Goal: Use online tool/utility: Use online tool/utility

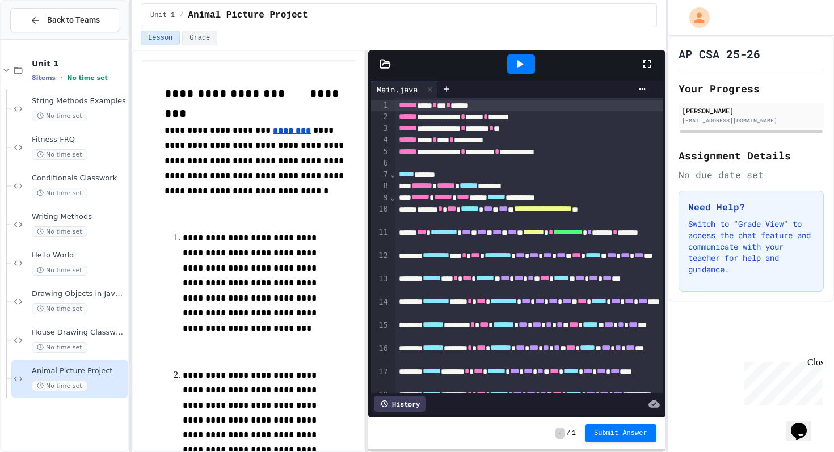
click at [651, 67] on icon at bounding box center [647, 64] width 8 height 8
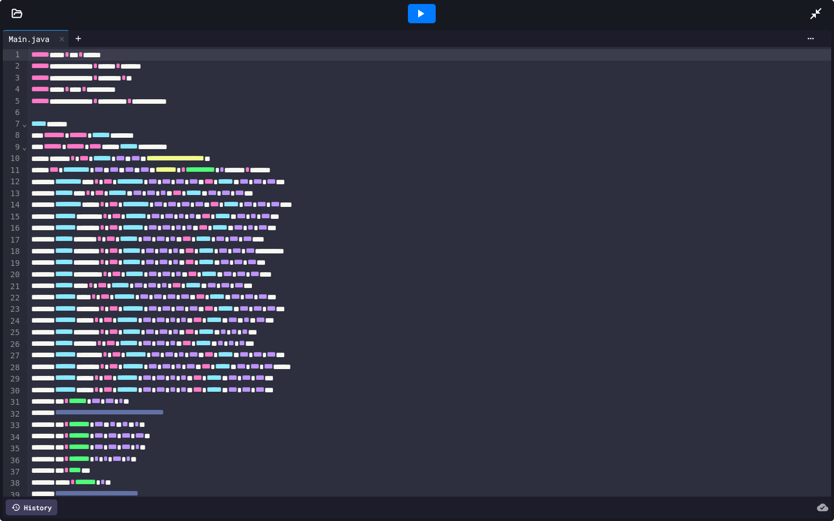
click at [811, 18] on icon at bounding box center [815, 13] width 11 height 11
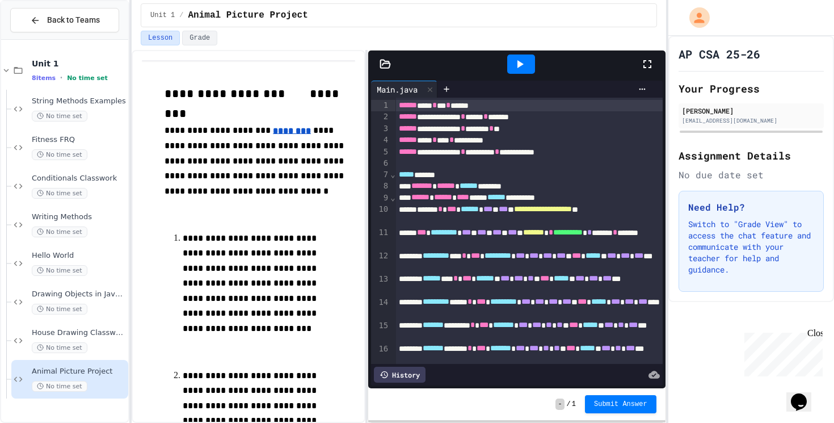
click at [652, 70] on icon at bounding box center [648, 64] width 14 height 14
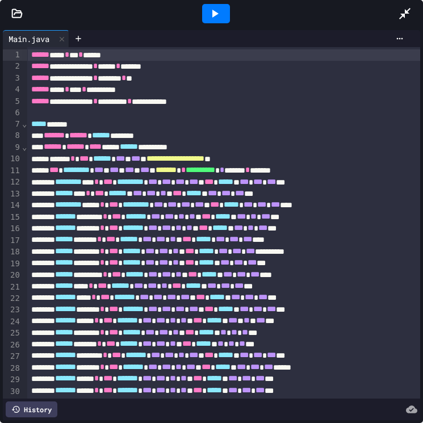
click at [217, 12] on icon at bounding box center [215, 14] width 6 height 8
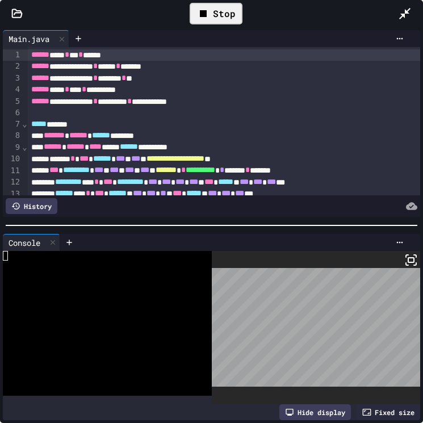
click at [411, 259] on icon at bounding box center [411, 260] width 14 height 14
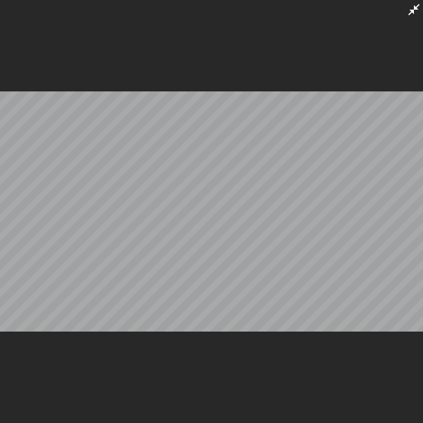
click at [383, 80] on div at bounding box center [211, 211] width 423 height 423
click at [412, 7] on icon at bounding box center [414, 10] width 14 height 14
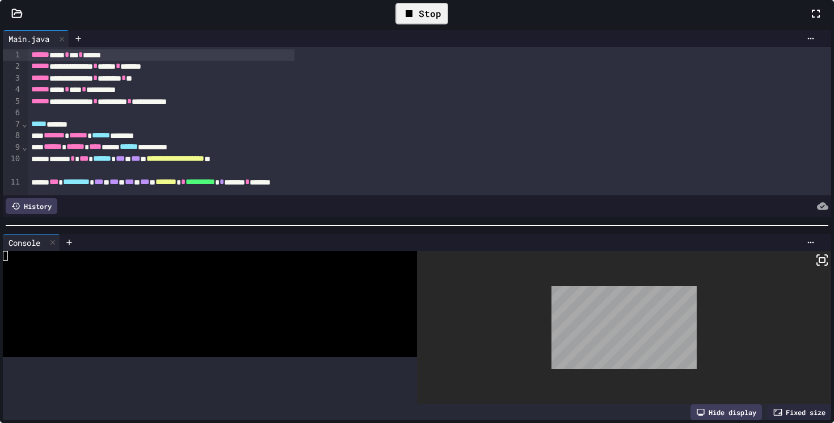
click at [448, 24] on div "Stop" at bounding box center [421, 14] width 53 height 22
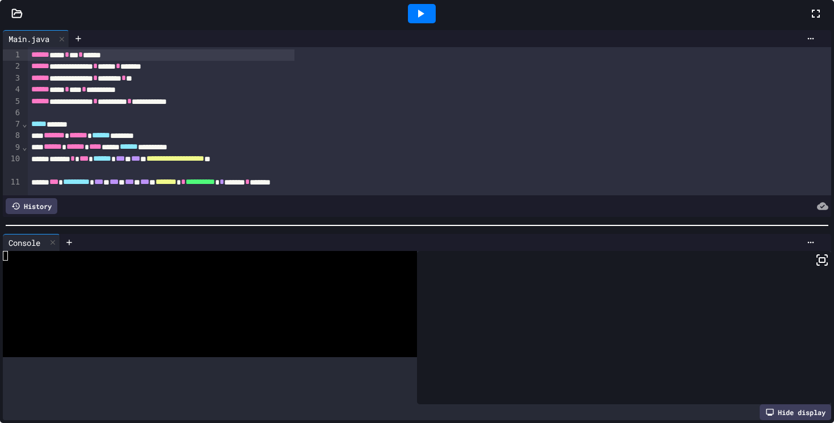
click at [427, 20] on icon at bounding box center [421, 14] width 14 height 14
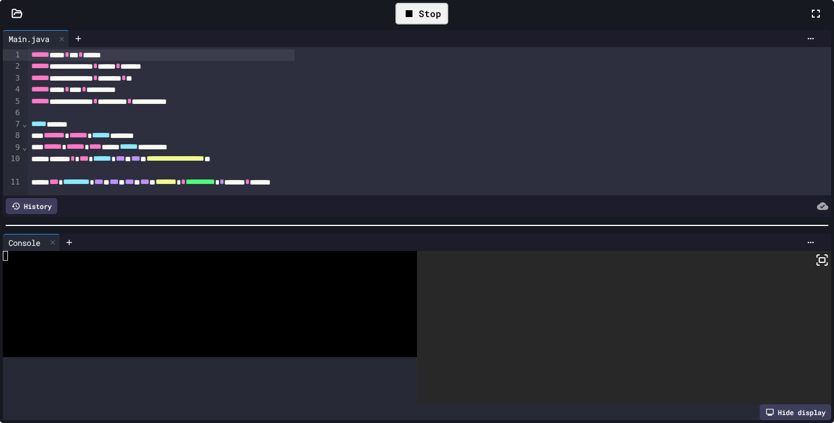
click at [809, 20] on icon at bounding box center [816, 14] width 14 height 14
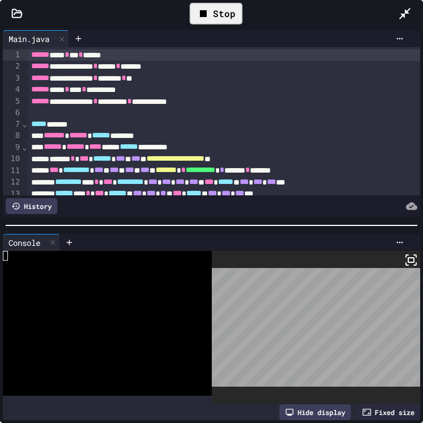
click at [408, 260] on rect at bounding box center [411, 260] width 6 height 5
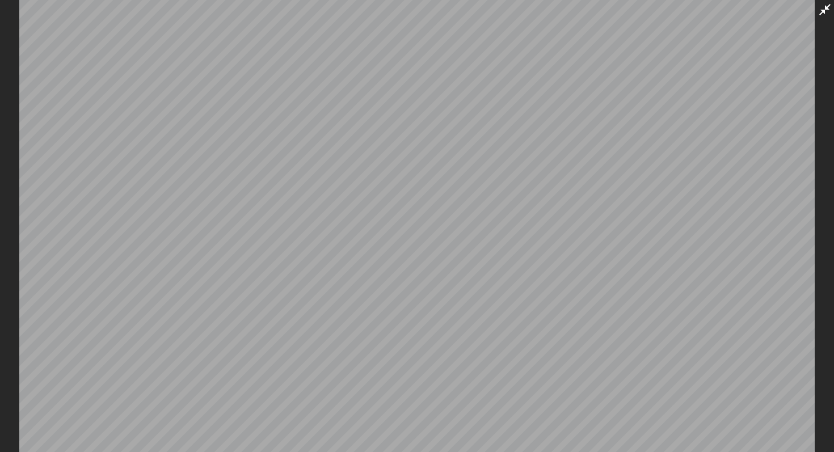
click at [831, 15] on icon at bounding box center [825, 10] width 14 height 14
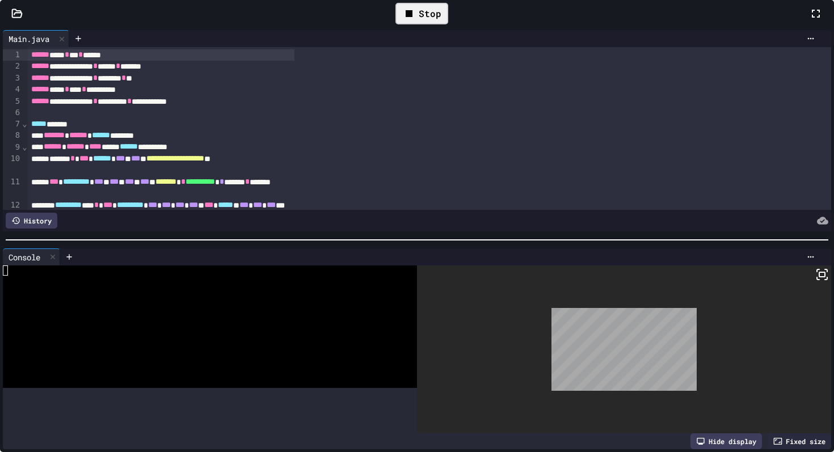
click at [815, 281] on icon at bounding box center [822, 275] width 14 height 14
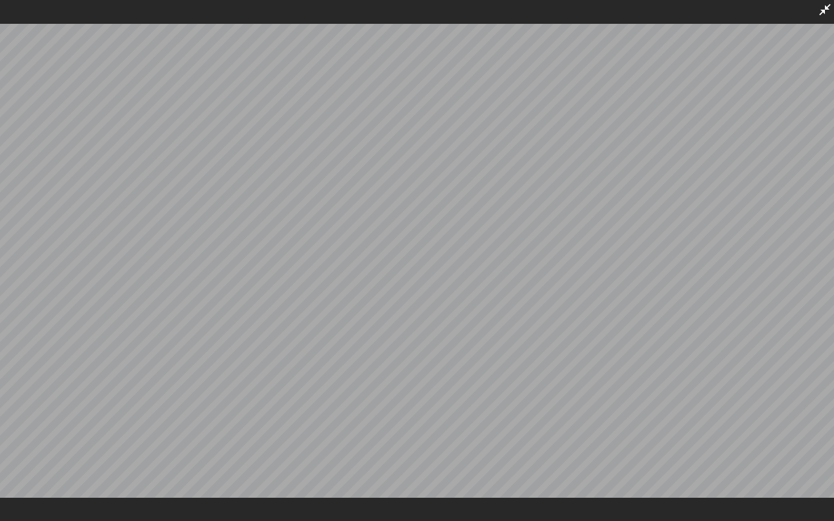
click at [834, 5] on div at bounding box center [417, 260] width 834 height 521
click at [822, 12] on icon at bounding box center [824, 9] width 11 height 11
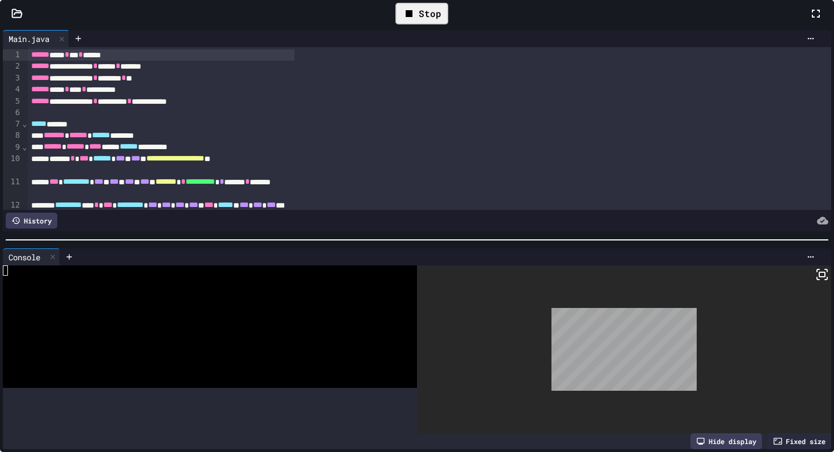
click at [815, 281] on icon at bounding box center [822, 275] width 14 height 14
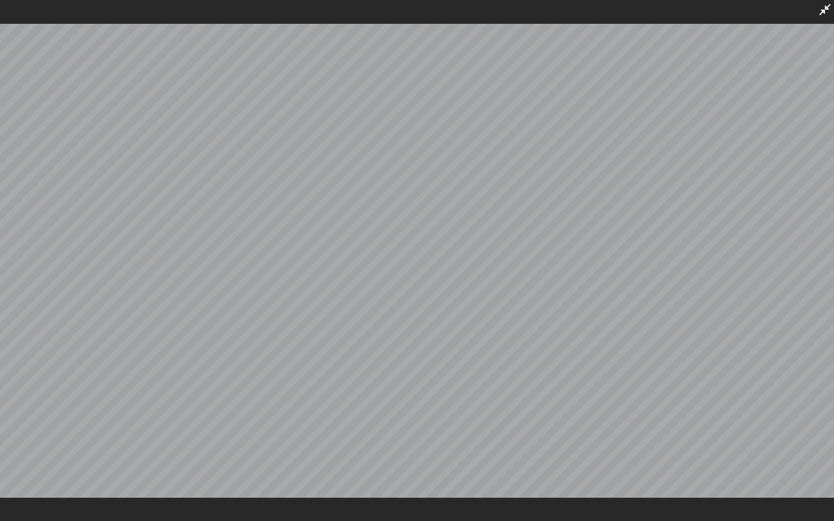
click at [832, 6] on div at bounding box center [417, 260] width 834 height 521
click at [826, 10] on icon at bounding box center [824, 9] width 11 height 11
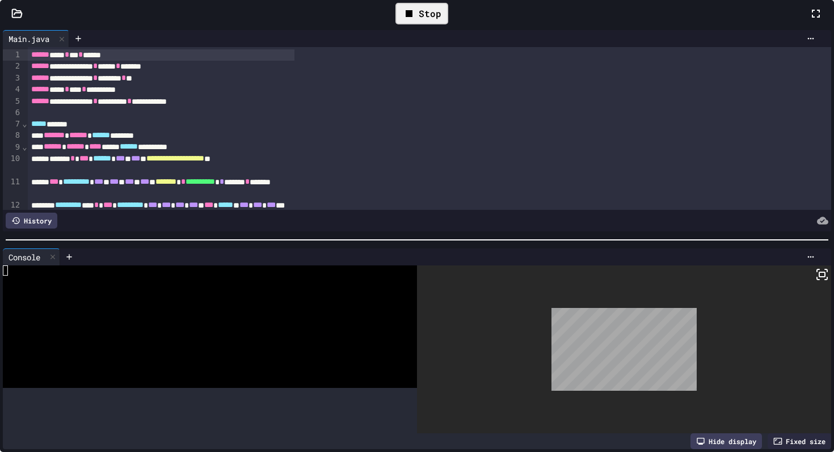
click at [448, 24] on div "Stop" at bounding box center [421, 14] width 53 height 22
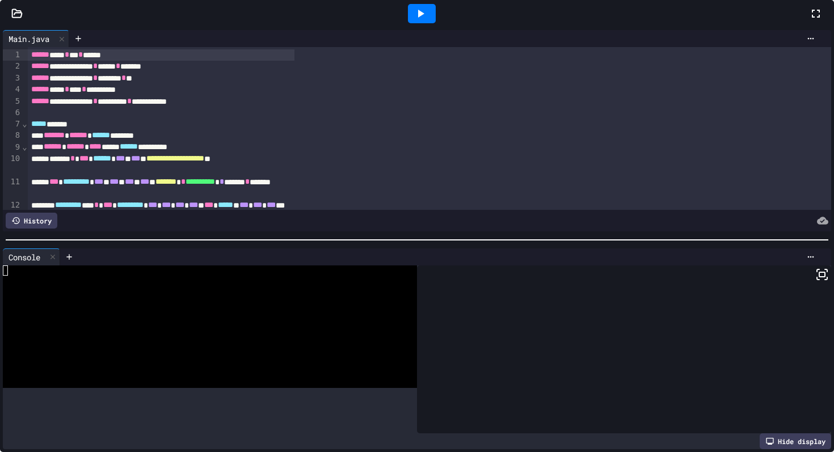
click at [427, 20] on icon at bounding box center [421, 14] width 14 height 14
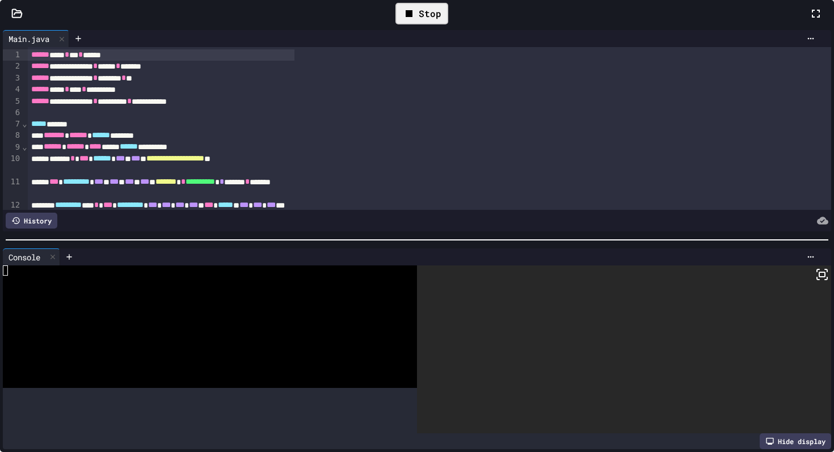
click at [448, 24] on div "Stop" at bounding box center [421, 14] width 53 height 22
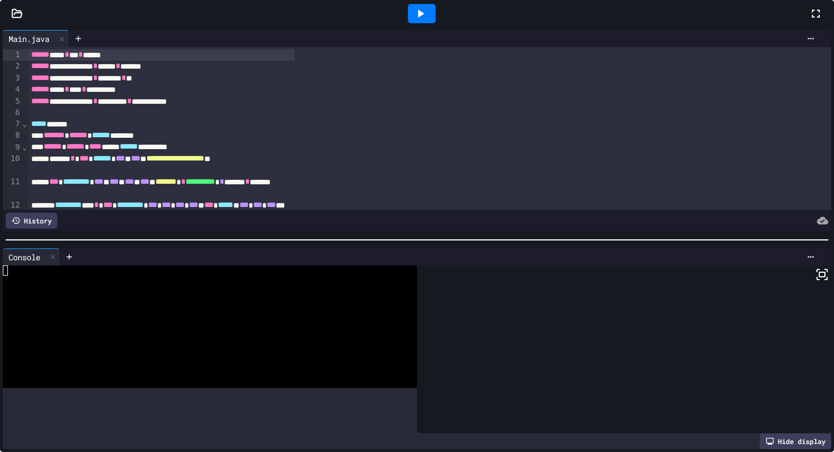
click at [809, 20] on icon at bounding box center [816, 14] width 14 height 14
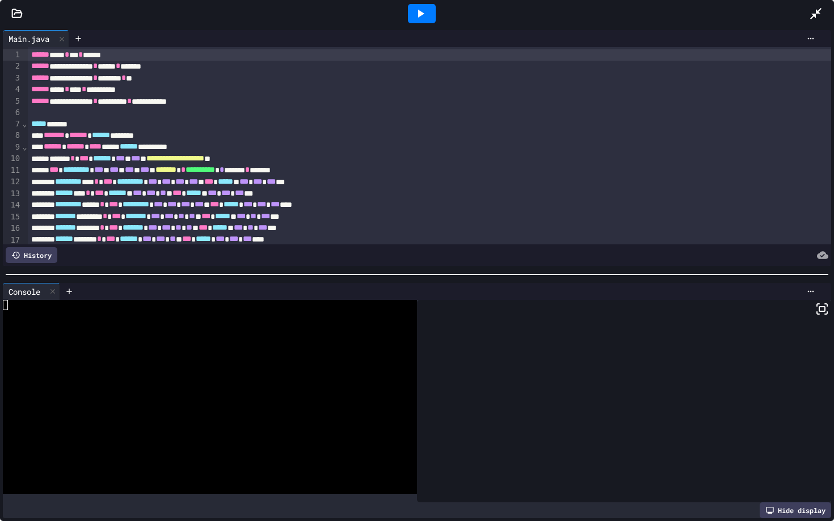
click at [815, 11] on icon at bounding box center [816, 14] width 14 height 14
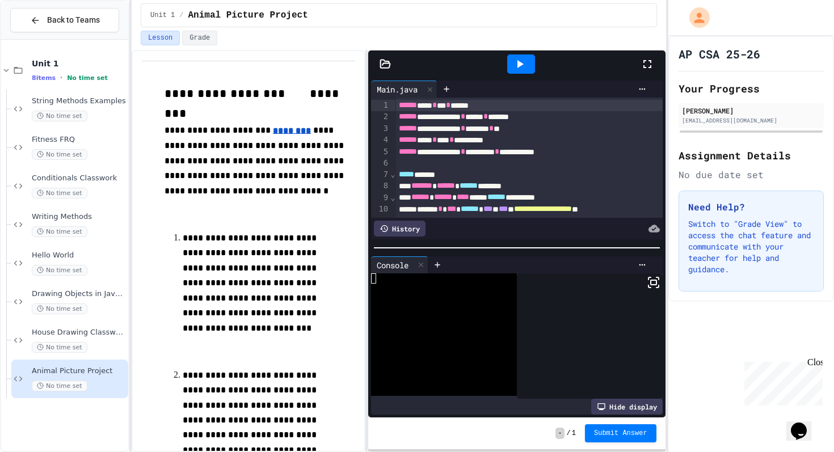
click at [516, 65] on icon at bounding box center [520, 64] width 14 height 14
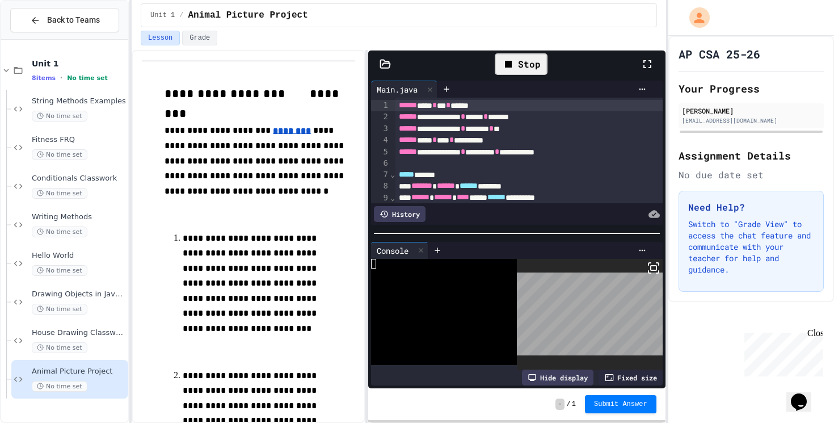
click at [651, 266] on rect at bounding box center [654, 268] width 6 height 5
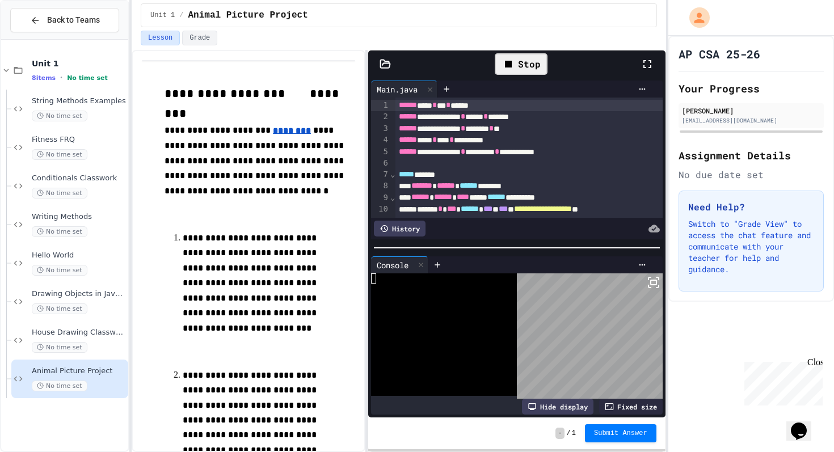
click at [546, 60] on div "Stop" at bounding box center [521, 64] width 53 height 22
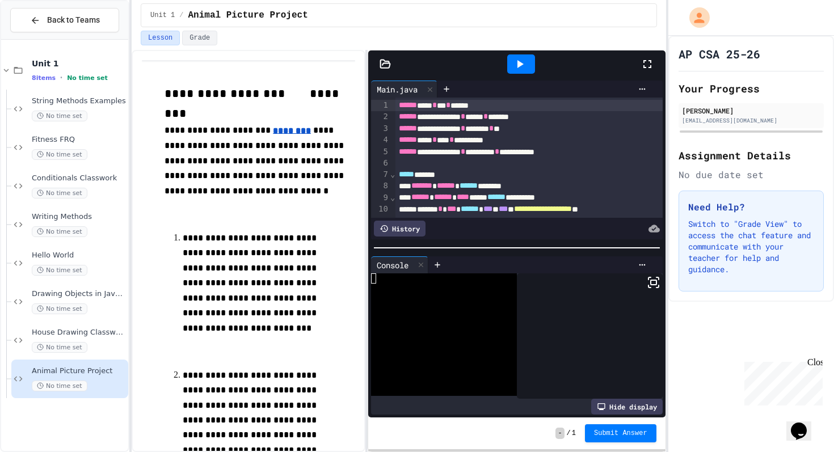
click at [647, 65] on icon at bounding box center [648, 64] width 14 height 14
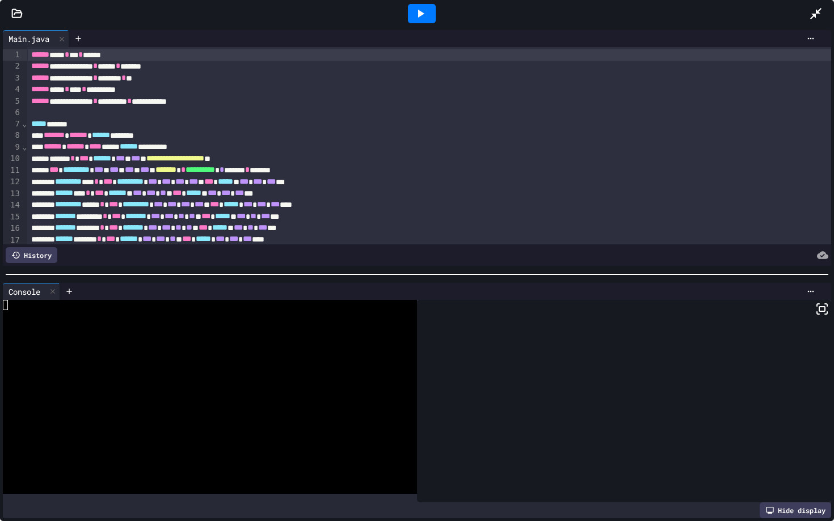
click at [824, 10] on div at bounding box center [821, 13] width 25 height 31
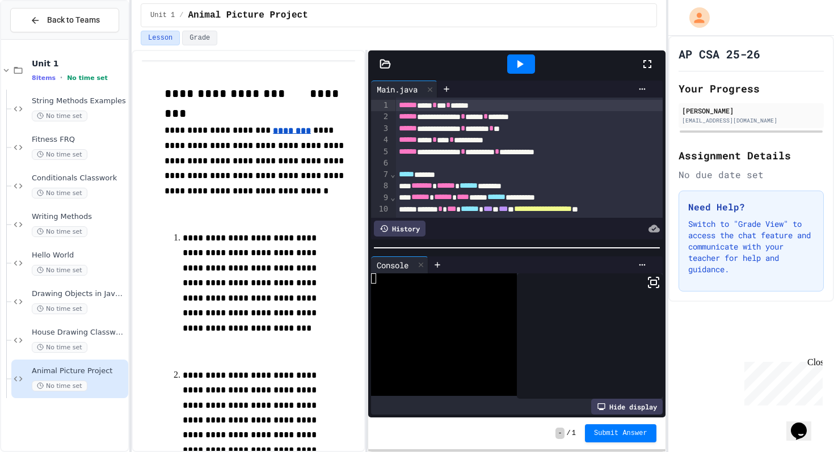
click at [527, 56] on div at bounding box center [521, 63] width 28 height 19
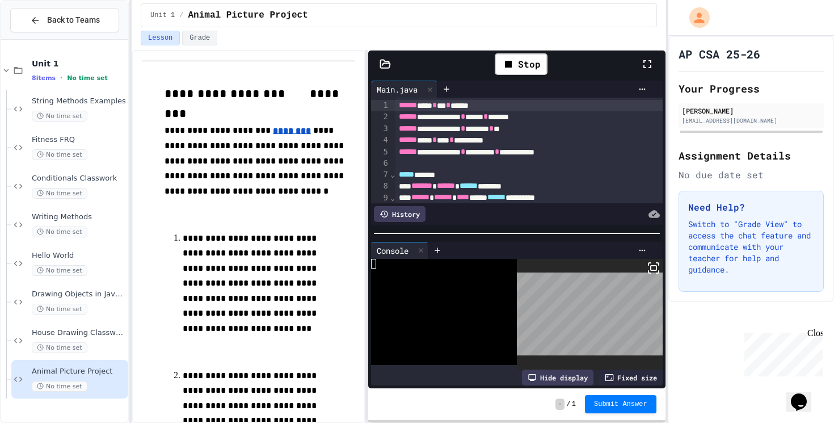
click at [651, 64] on icon at bounding box center [648, 64] width 14 height 14
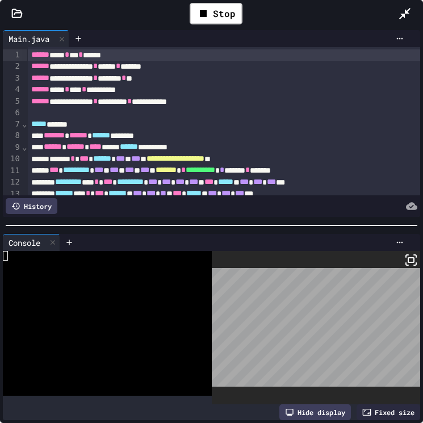
click at [412, 256] on icon at bounding box center [411, 260] width 14 height 14
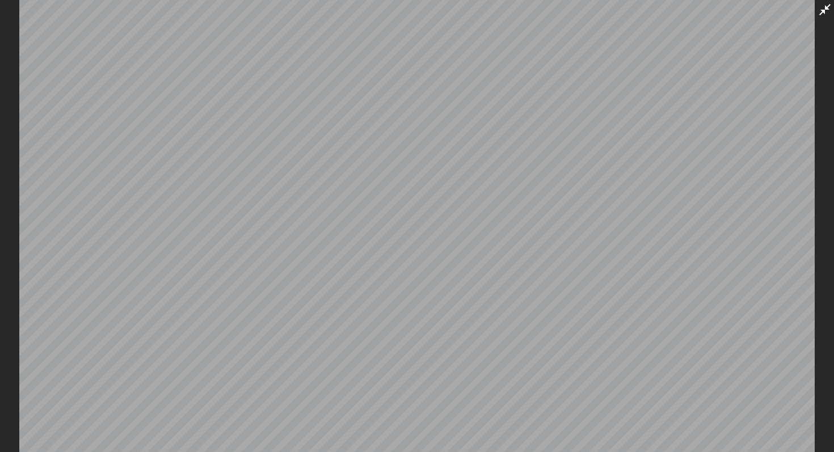
click at [834, 5] on div at bounding box center [417, 226] width 834 height 452
click at [824, 12] on icon at bounding box center [824, 9] width 11 height 11
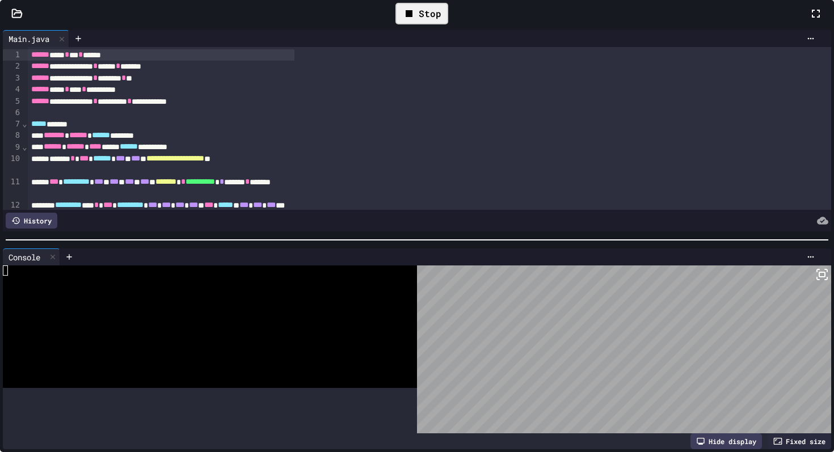
click at [448, 24] on div "Stop" at bounding box center [421, 14] width 53 height 22
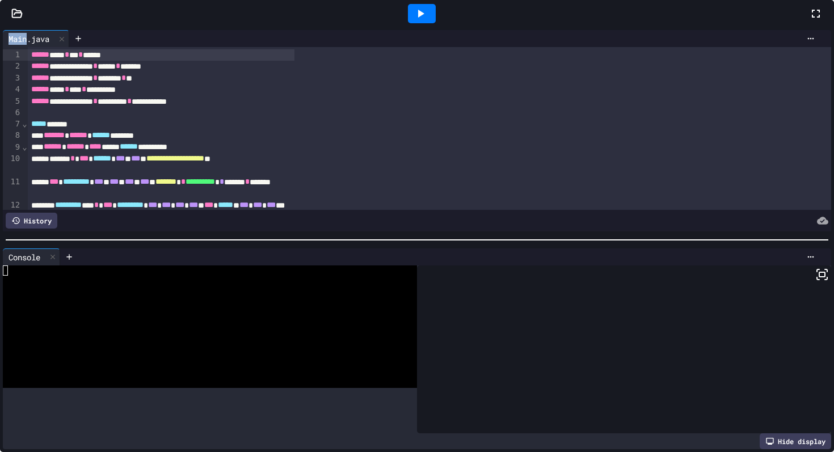
click at [436, 23] on div at bounding box center [422, 13] width 28 height 19
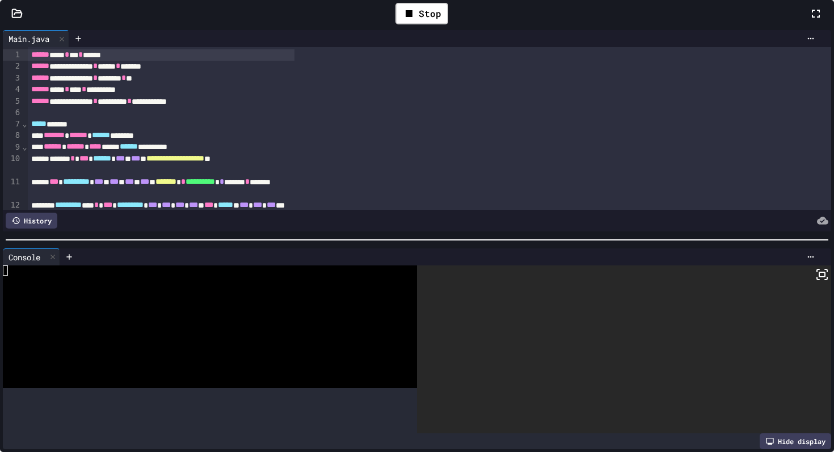
click at [809, 30] on div at bounding box center [821, 13] width 25 height 33
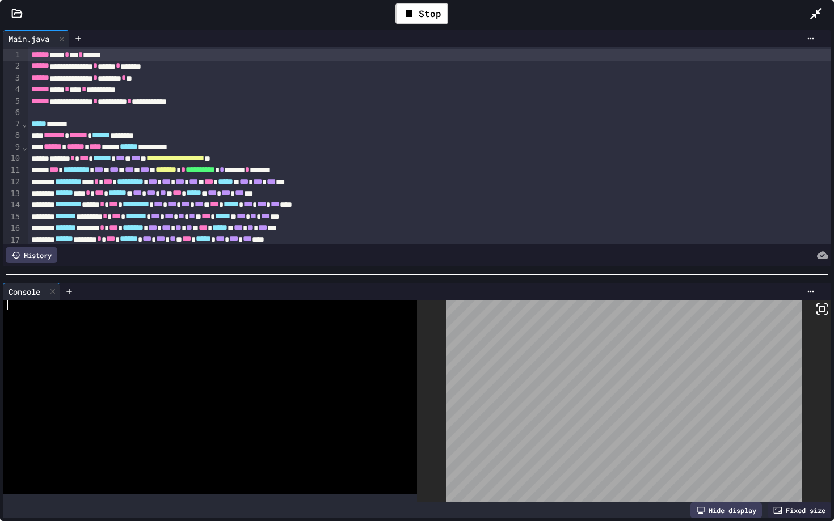
click at [816, 305] on icon at bounding box center [822, 309] width 14 height 14
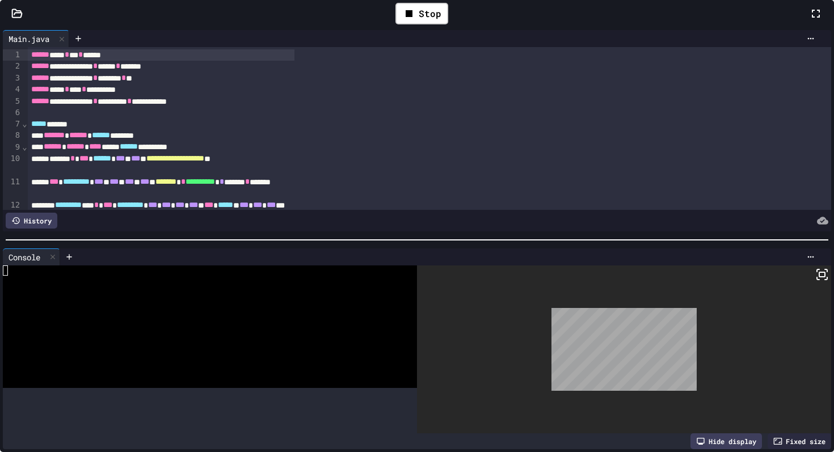
click at [537, 62] on div at bounding box center [417, 226] width 834 height 452
click at [809, 30] on div at bounding box center [821, 13] width 25 height 33
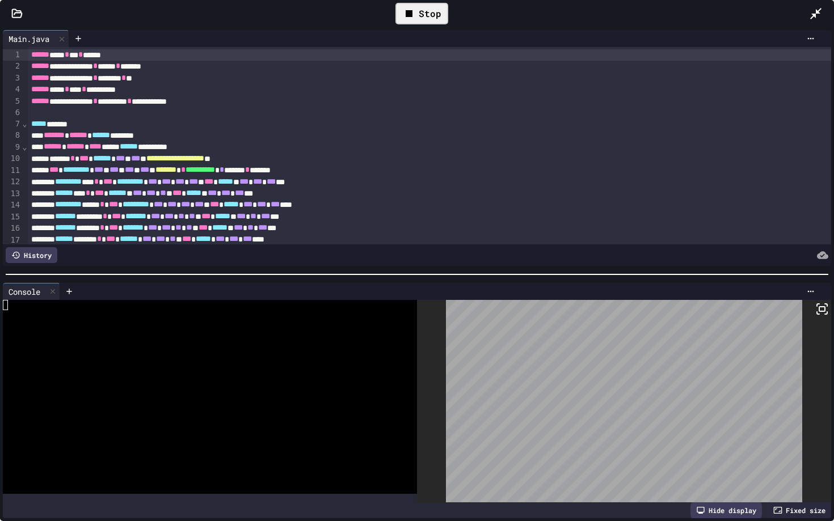
click at [423, 17] on div "Stop" at bounding box center [421, 14] width 53 height 22
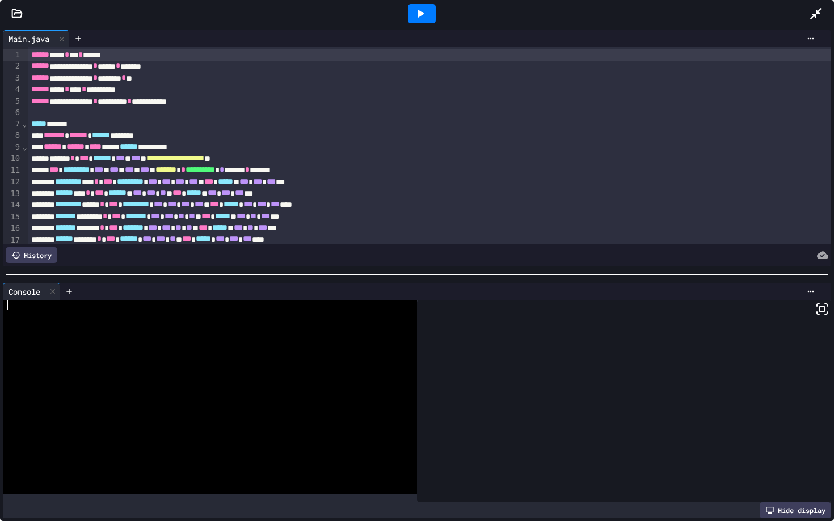
click at [418, 9] on icon at bounding box center [421, 14] width 14 height 14
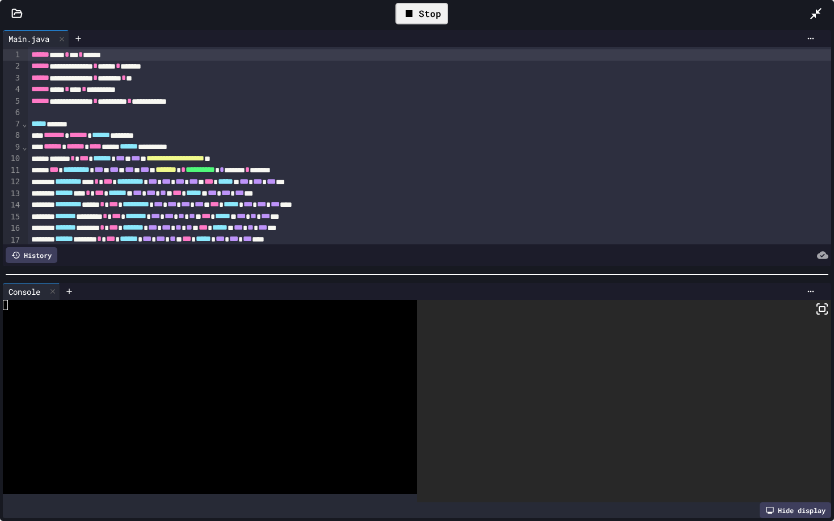
click at [819, 311] on rect at bounding box center [822, 309] width 6 height 5
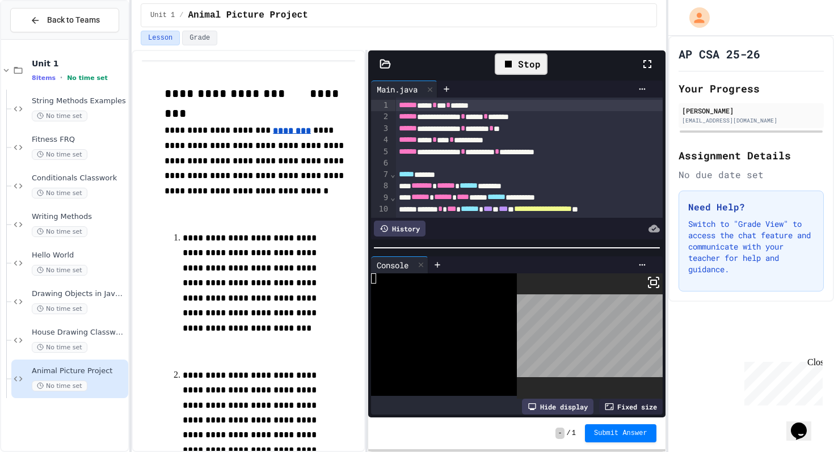
click at [472, 26] on div "Unit 1 / Animal Picture Project" at bounding box center [399, 15] width 516 height 24
click at [528, 61] on div "Stop" at bounding box center [521, 64] width 53 height 22
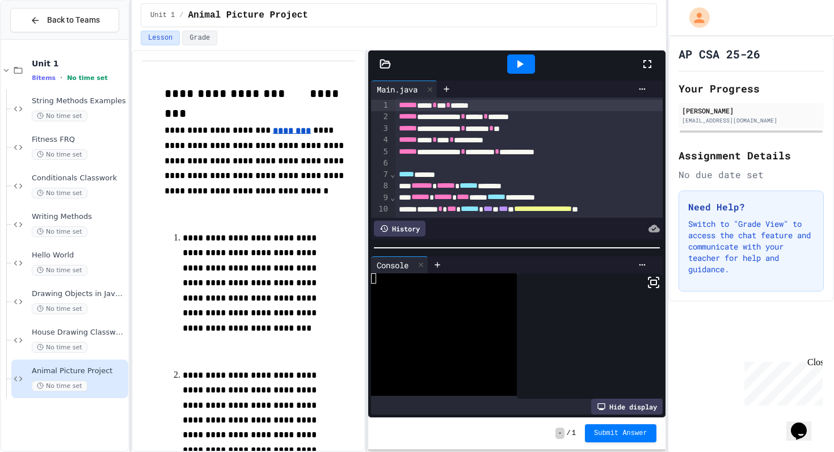
click at [650, 62] on icon at bounding box center [647, 64] width 8 height 8
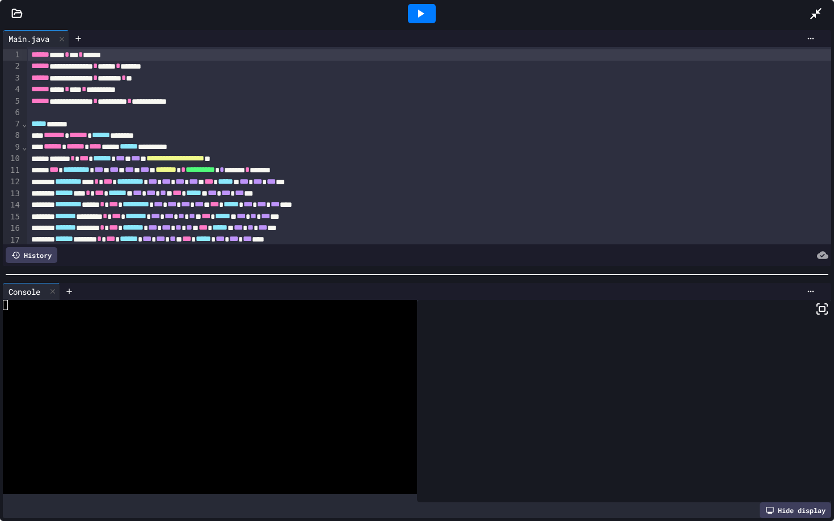
click at [830, 314] on div at bounding box center [624, 401] width 414 height 203
click at [824, 307] on rect at bounding box center [822, 309] width 6 height 5
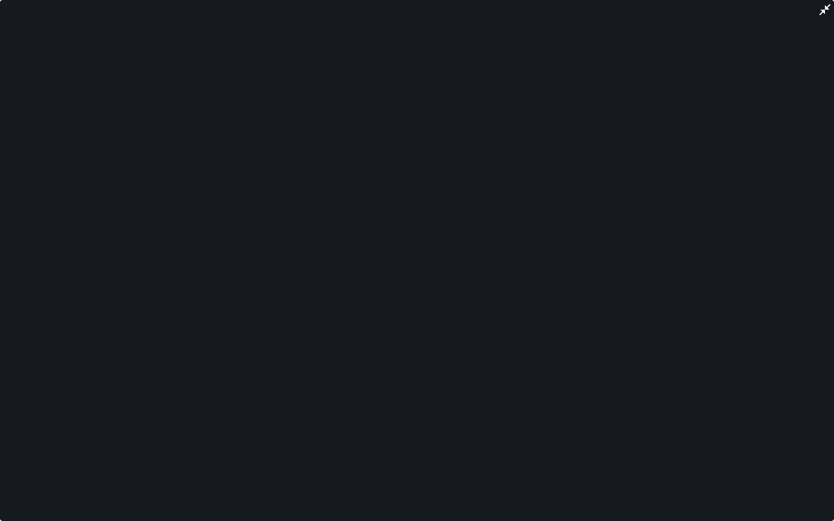
click at [819, 11] on icon at bounding box center [825, 10] width 14 height 14
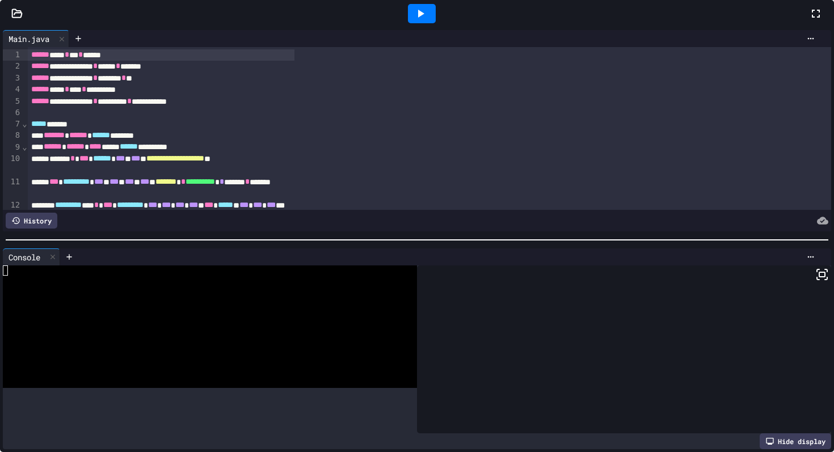
click at [812, 18] on icon at bounding box center [816, 14] width 8 height 8
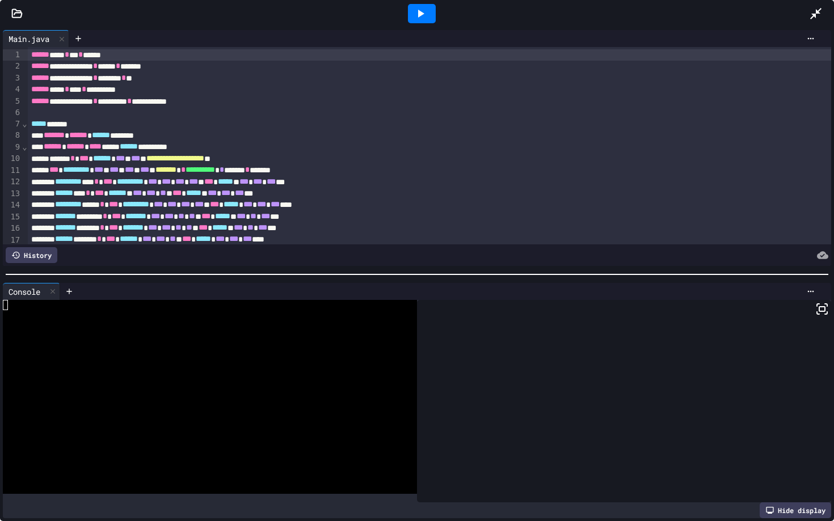
click at [823, 309] on icon at bounding box center [822, 309] width 14 height 14
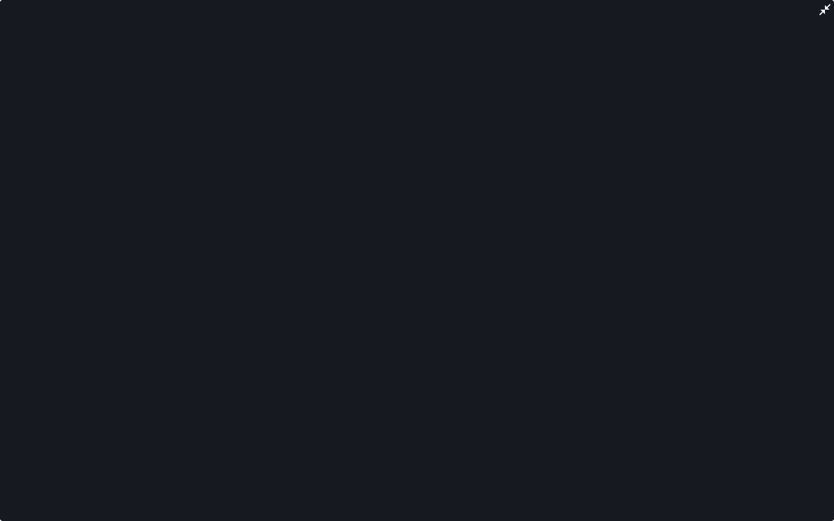
click at [820, 16] on icon at bounding box center [825, 10] width 14 height 14
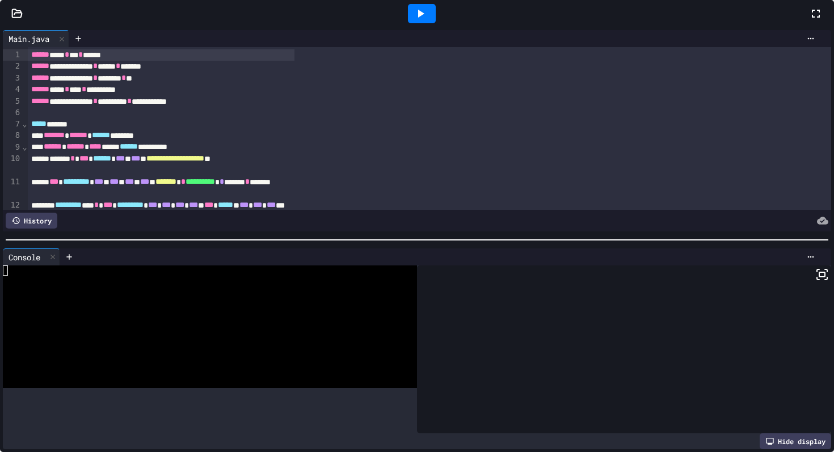
click at [424, 18] on icon at bounding box center [421, 14] width 6 height 8
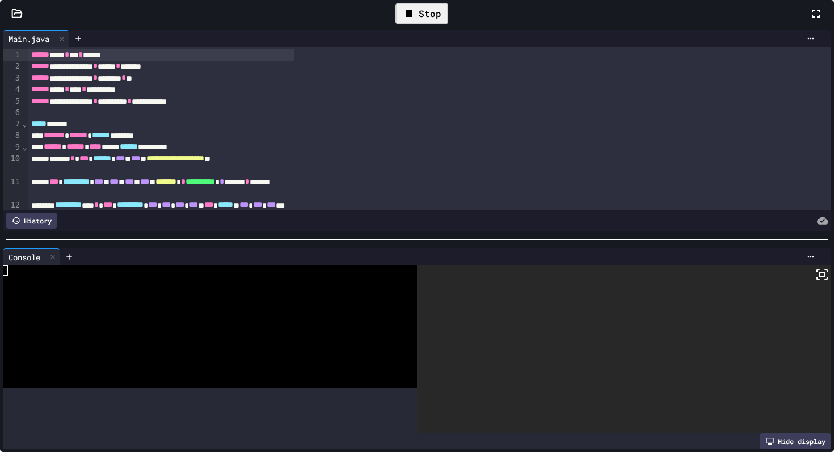
click at [815, 281] on icon at bounding box center [822, 275] width 14 height 14
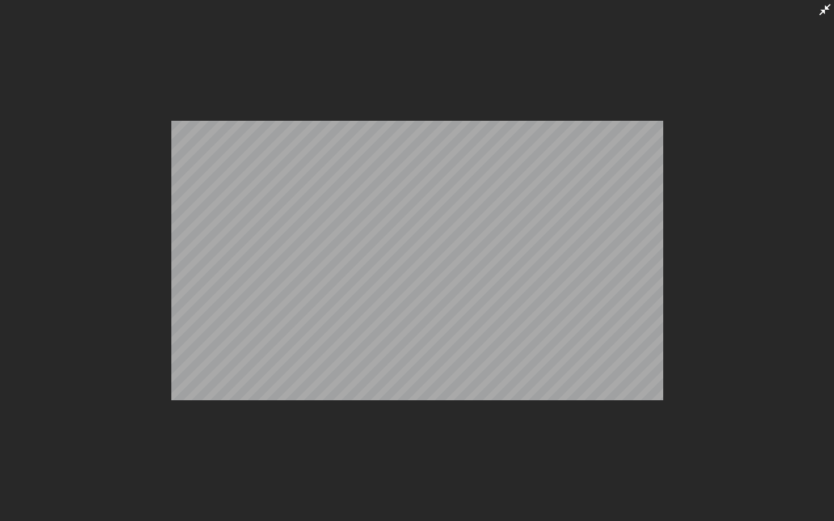
click at [822, 12] on icon at bounding box center [824, 9] width 11 height 11
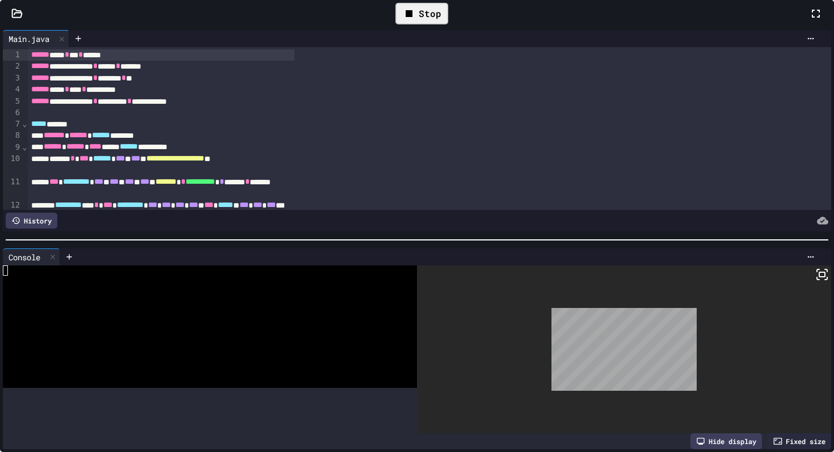
click at [448, 24] on div "Stop" at bounding box center [421, 14] width 53 height 22
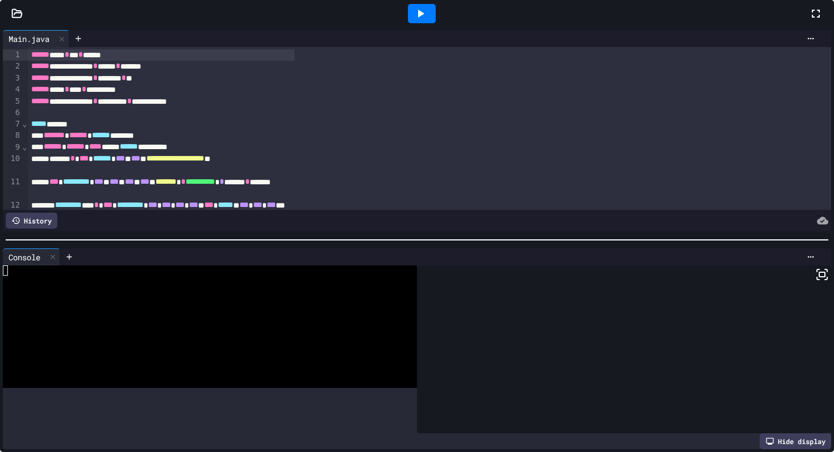
click at [427, 20] on icon at bounding box center [421, 14] width 14 height 14
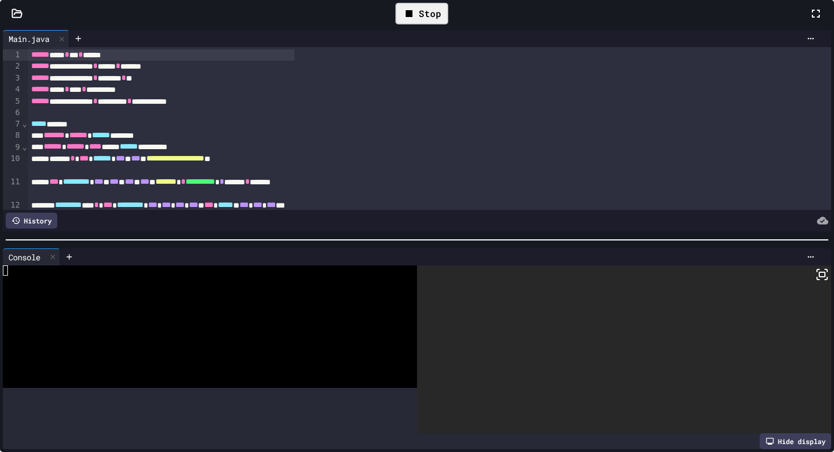
click at [812, 18] on icon at bounding box center [816, 14] width 8 height 8
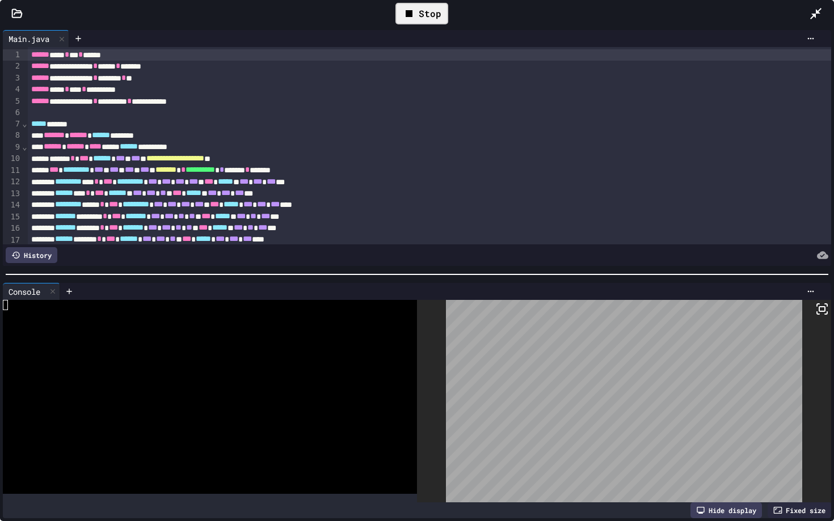
click at [822, 315] on div at bounding box center [624, 401] width 414 height 203
click at [821, 311] on rect at bounding box center [822, 309] width 6 height 5
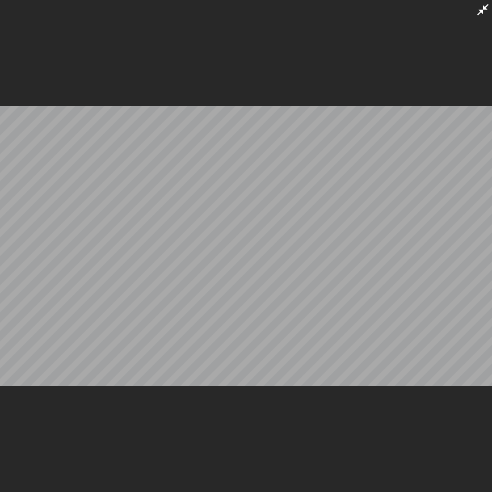
click at [483, 10] on icon at bounding box center [483, 10] width 14 height 14
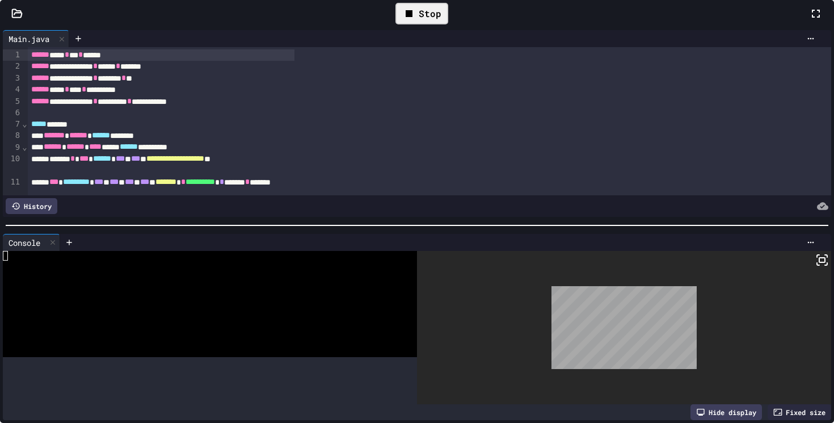
click at [448, 24] on div "Stop" at bounding box center [421, 14] width 53 height 22
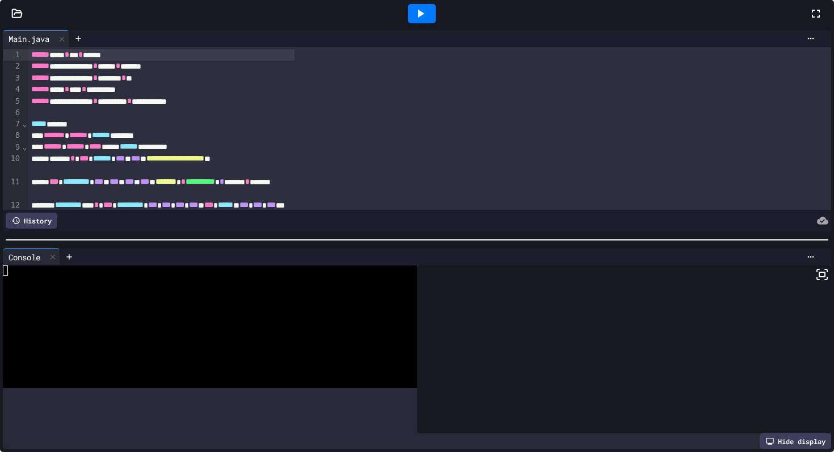
click at [809, 20] on icon at bounding box center [816, 14] width 14 height 14
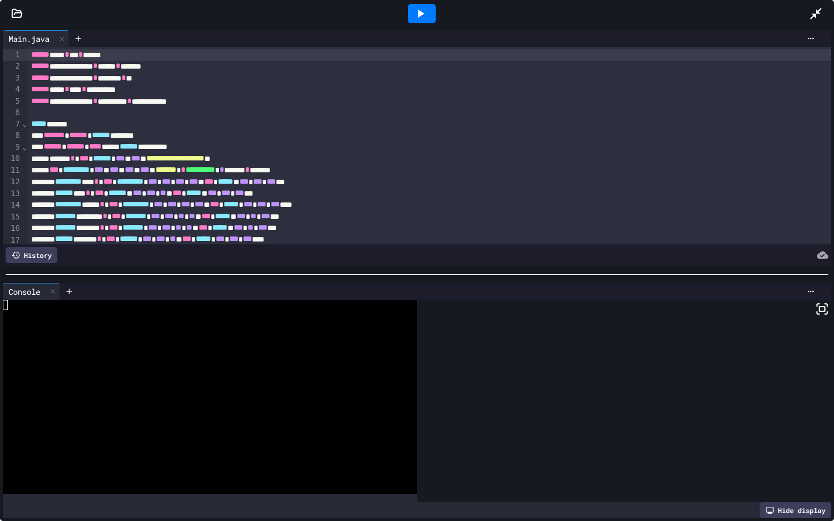
click at [416, 19] on icon at bounding box center [421, 14] width 14 height 14
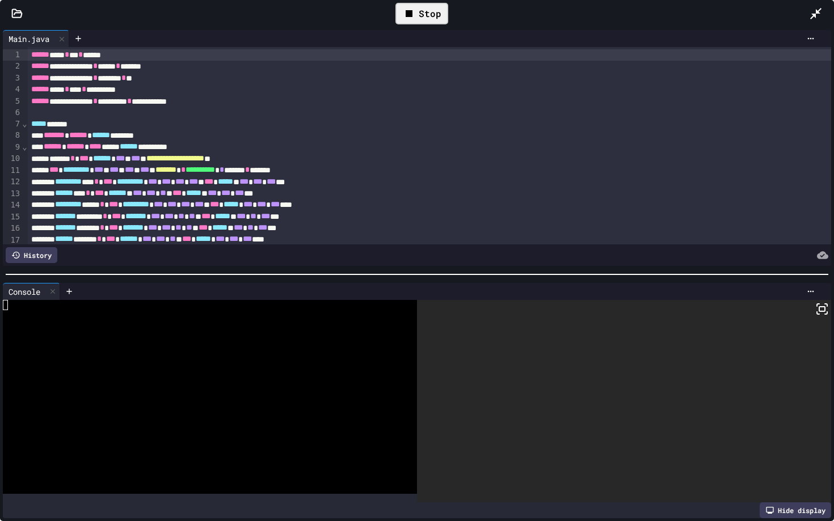
click at [828, 319] on div at bounding box center [624, 401] width 414 height 203
click at [826, 315] on icon at bounding box center [822, 309] width 14 height 14
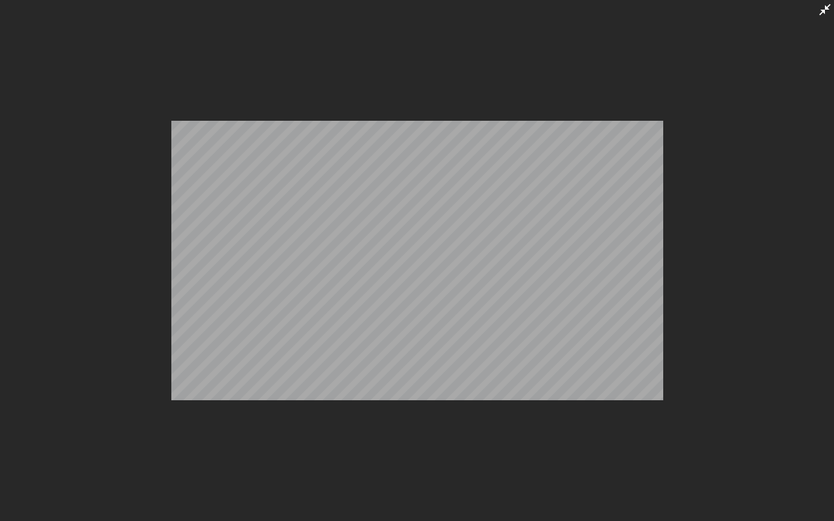
click at [817, 2] on div at bounding box center [417, 260] width 834 height 521
click at [823, 15] on icon at bounding box center [825, 10] width 14 height 14
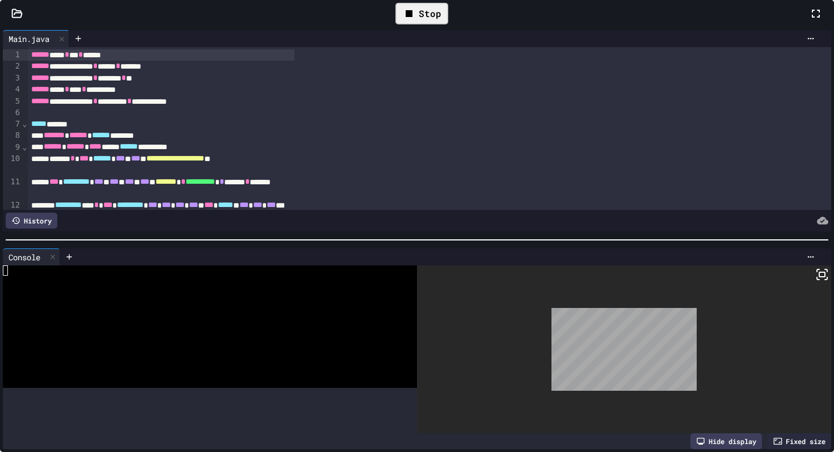
click at [448, 24] on div "Stop" at bounding box center [421, 14] width 53 height 22
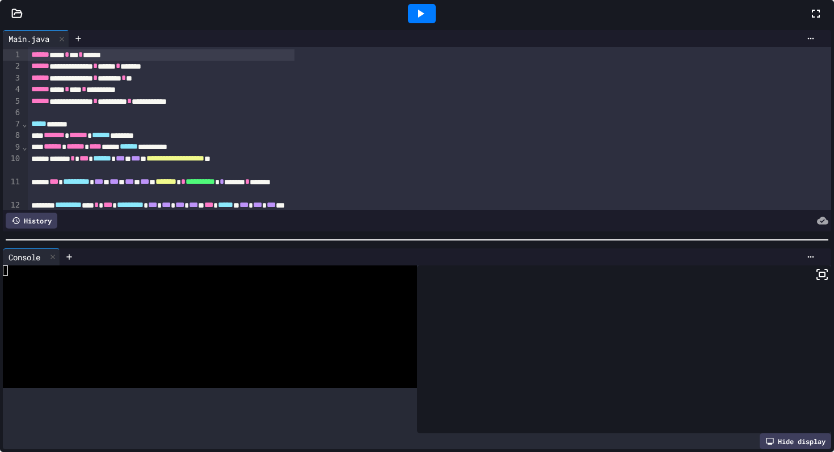
click at [427, 20] on icon at bounding box center [421, 14] width 14 height 14
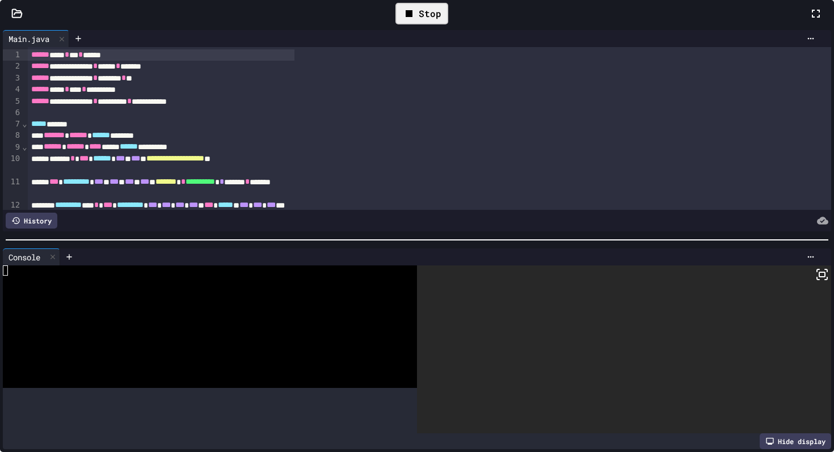
click at [815, 281] on icon at bounding box center [822, 275] width 14 height 14
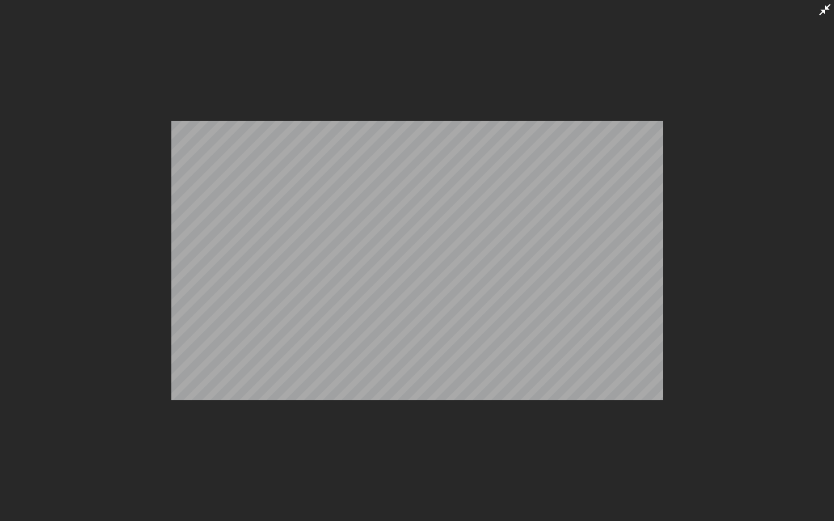
click at [830, 14] on icon at bounding box center [825, 10] width 14 height 14
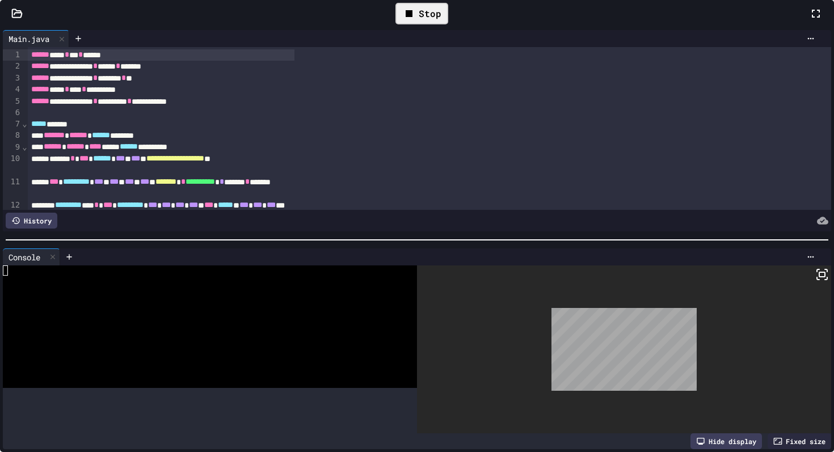
click at [448, 24] on div "Stop" at bounding box center [421, 14] width 53 height 22
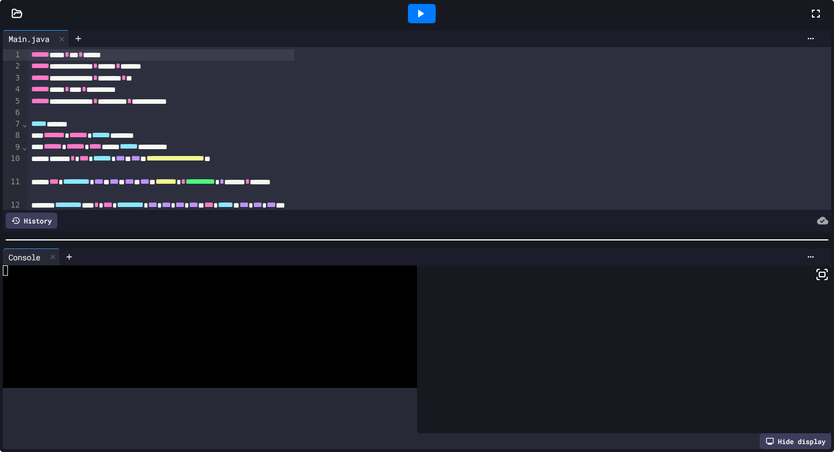
click at [809, 20] on icon at bounding box center [816, 14] width 14 height 14
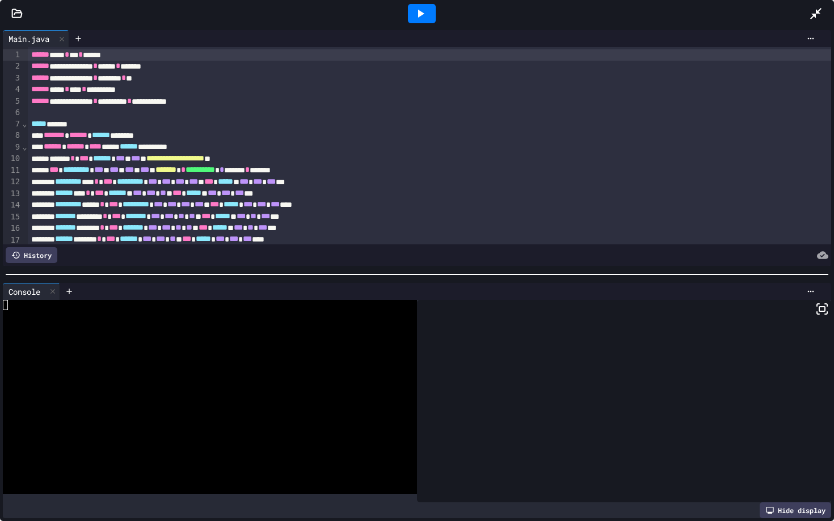
click at [419, 10] on icon at bounding box center [421, 14] width 14 height 14
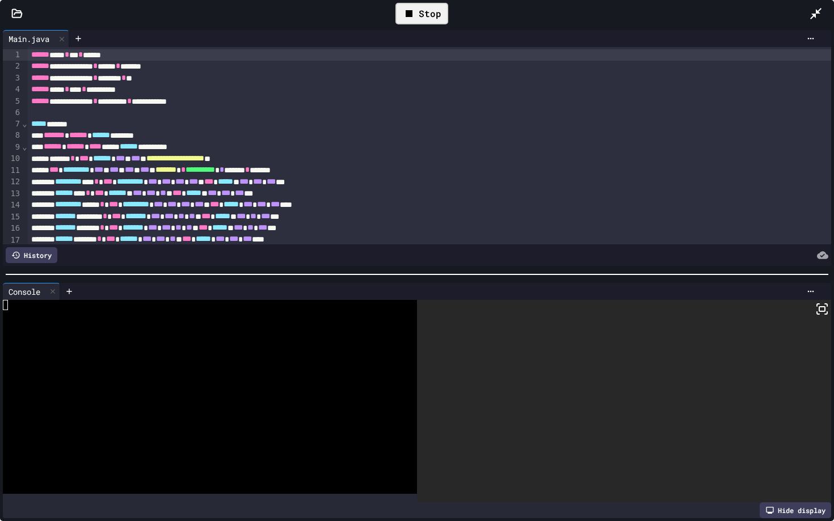
click at [822, 310] on icon at bounding box center [822, 309] width 14 height 14
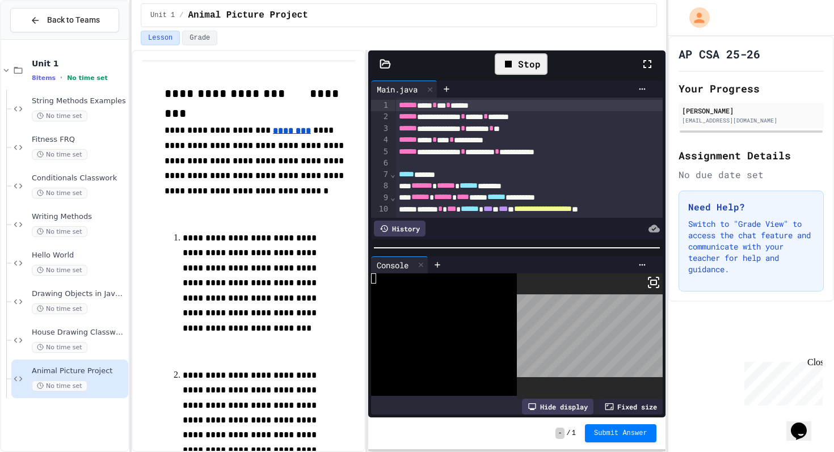
click at [649, 62] on icon at bounding box center [648, 64] width 14 height 14
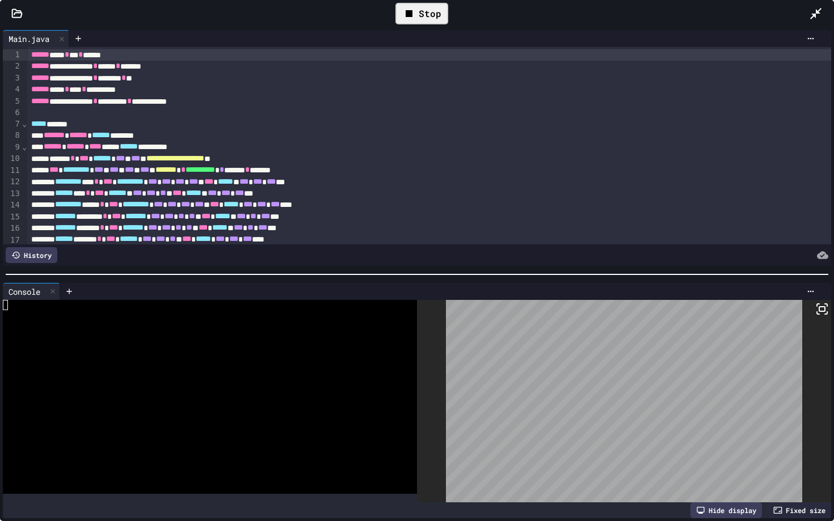
click at [824, 305] on icon at bounding box center [822, 309] width 14 height 14
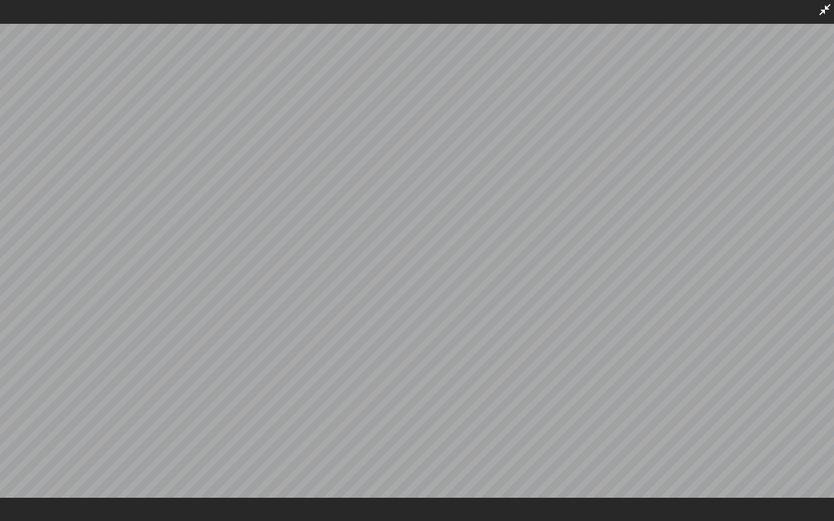
click at [826, 4] on icon at bounding box center [825, 10] width 14 height 14
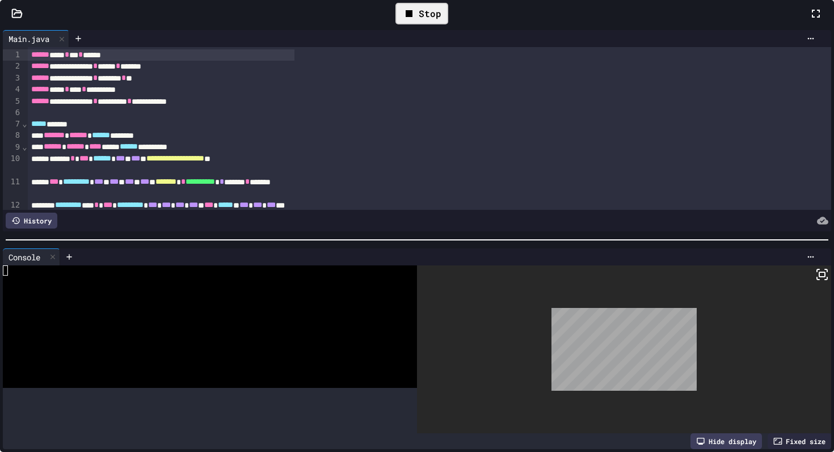
click at [448, 24] on div "Stop" at bounding box center [421, 14] width 53 height 22
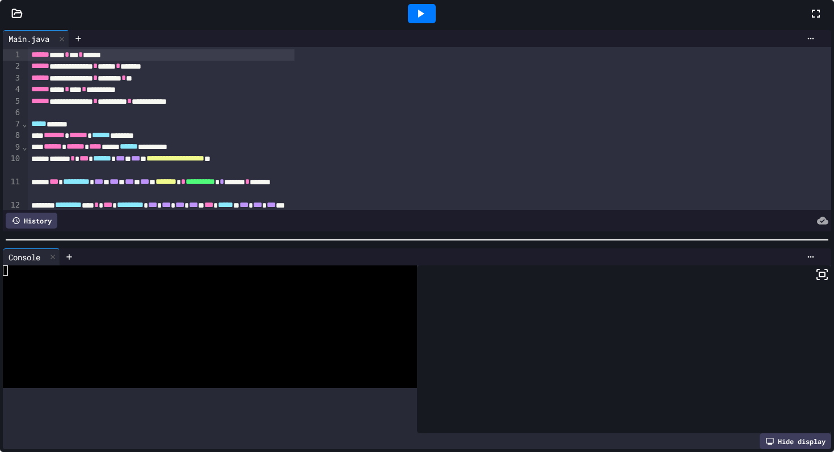
click at [436, 23] on div at bounding box center [422, 13] width 28 height 19
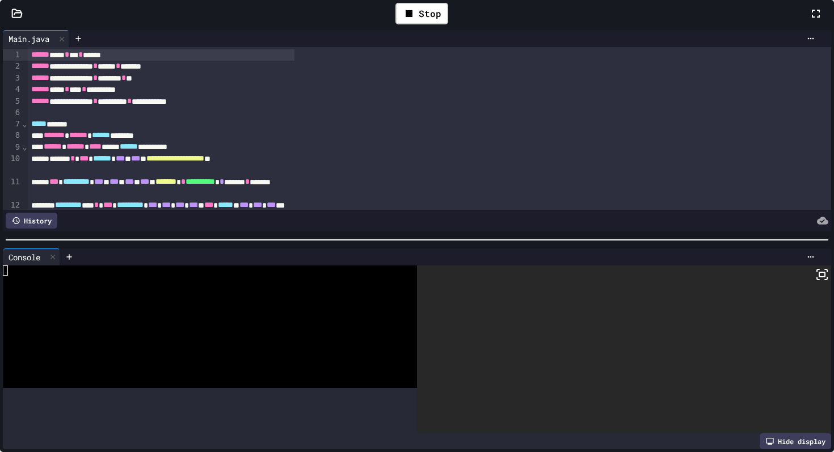
drag, startPoint x: 654, startPoint y: 280, endPoint x: 654, endPoint y: 349, distance: 69.2
click at [815, 280] on icon at bounding box center [822, 275] width 14 height 14
